Goal: Navigation & Orientation: Find specific page/section

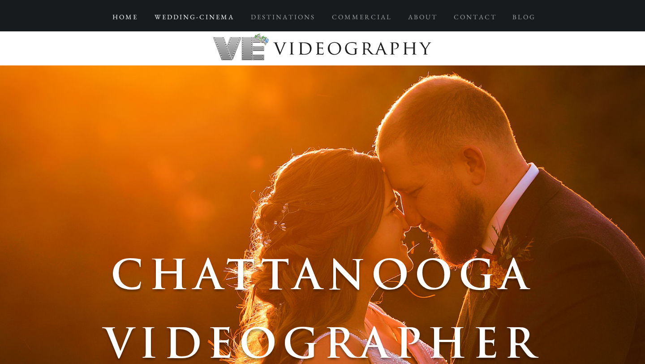
click at [210, 14] on p "W E D D I N G - C I N E M A" at bounding box center [193, 17] width 87 height 16
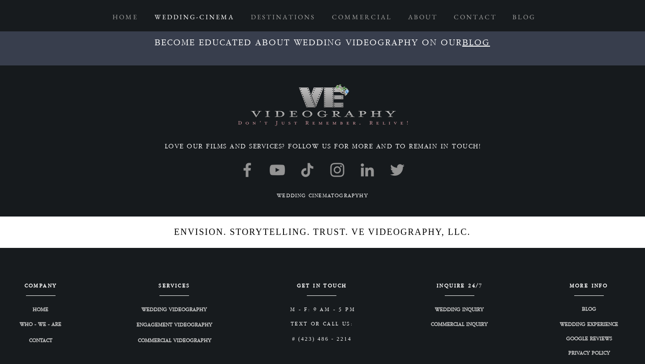
scroll to position [9904, 0]
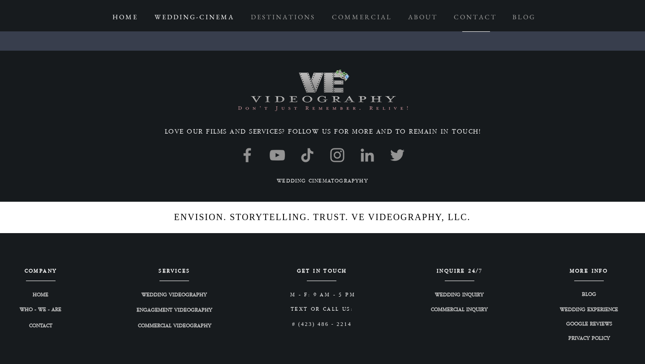
click at [134, 17] on p "H O M E" at bounding box center [124, 17] width 33 height 16
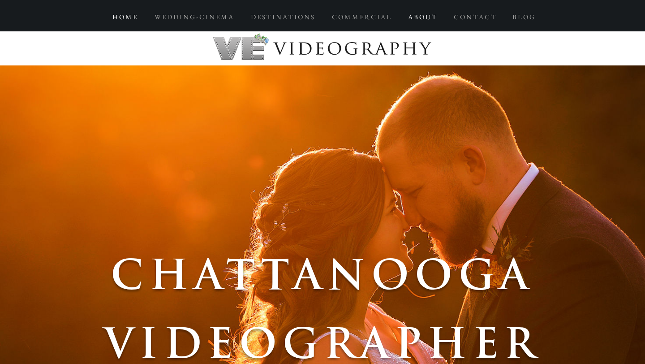
click at [426, 17] on p "A B O U T" at bounding box center [422, 17] width 37 height 16
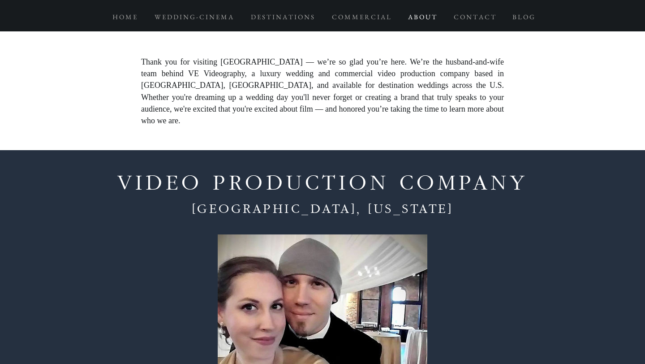
scroll to position [618, 0]
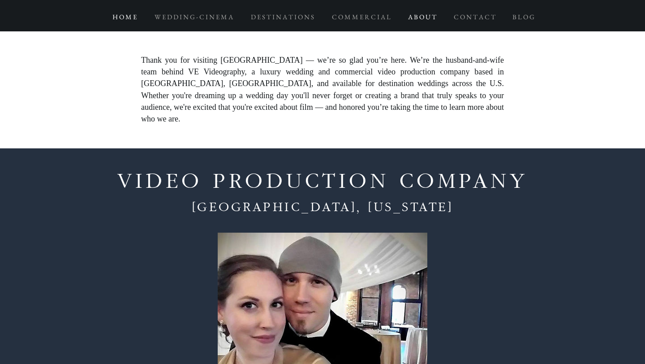
click at [134, 19] on p "H O M E" at bounding box center [124, 17] width 33 height 16
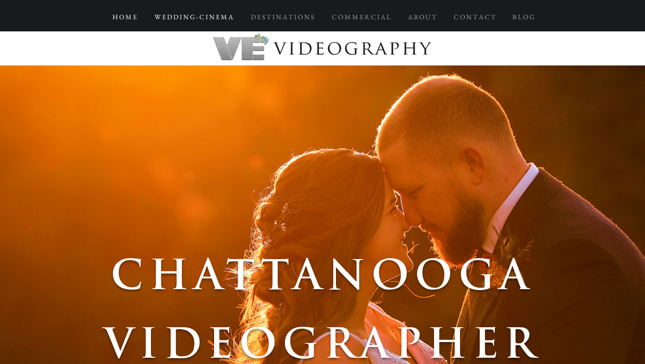
click at [180, 13] on p "W E D D I N G - C I N E M A" at bounding box center [193, 17] width 87 height 16
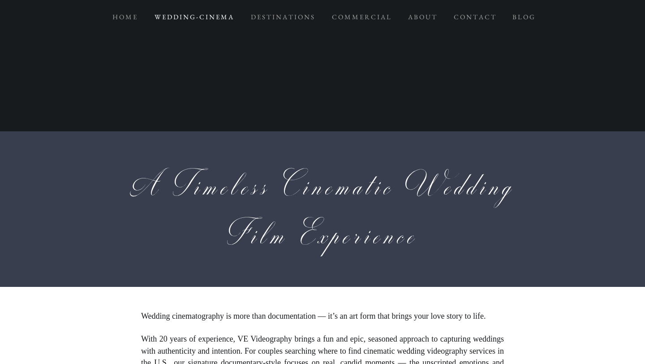
scroll to position [408, 0]
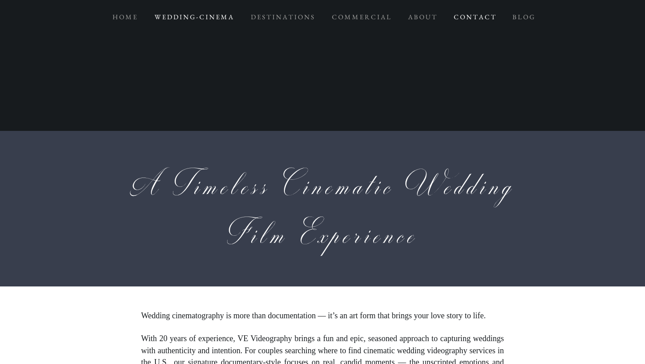
click at [469, 14] on p "C O N T A C T" at bounding box center [475, 17] width 51 height 16
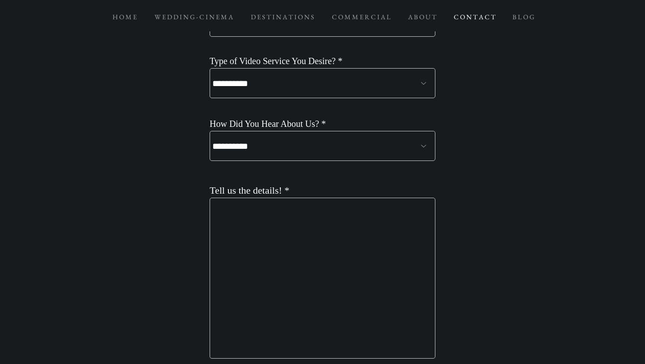
scroll to position [963, 0]
click at [276, 87] on select "**********" at bounding box center [323, 82] width 226 height 30
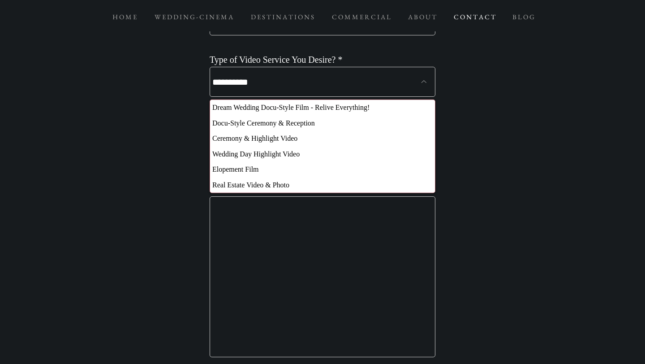
scroll to position [0, 0]
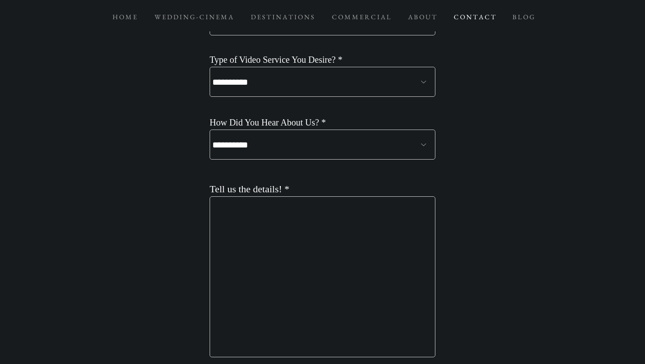
click at [276, 86] on select "**********" at bounding box center [323, 82] width 226 height 30
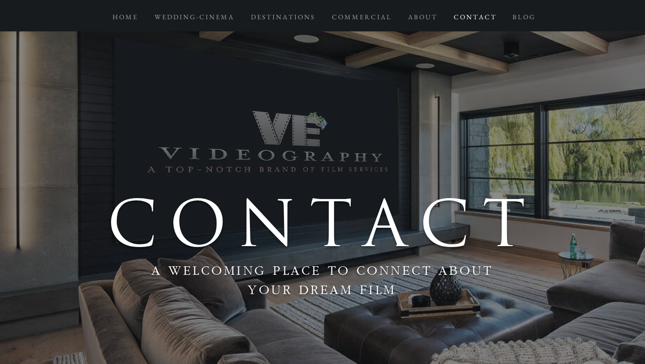
scroll to position [0, 0]
